Goal: Task Accomplishment & Management: Complete application form

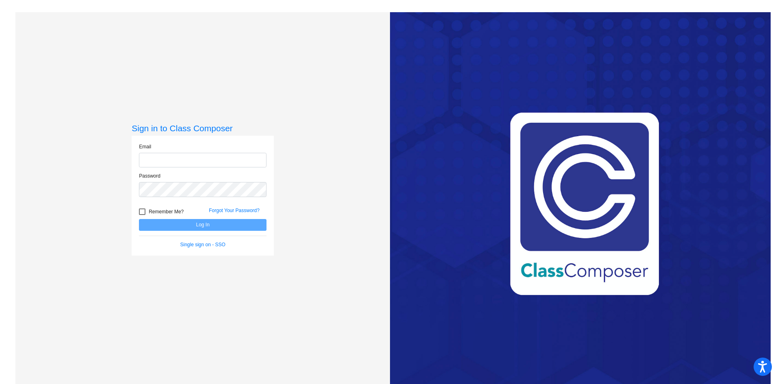
type input "[EMAIL_ADDRESS][DOMAIN_NAME]"
click at [216, 227] on button "Log In" at bounding box center [203, 225] width 128 height 12
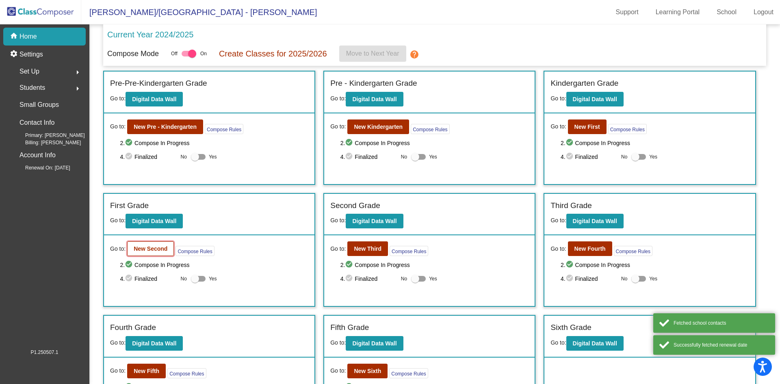
click at [158, 244] on button "New Second" at bounding box center [150, 248] width 47 height 15
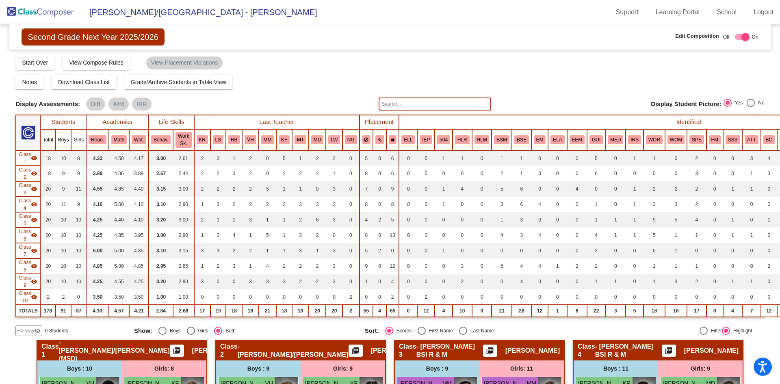
click at [28, 332] on span "Hallway" at bounding box center [25, 330] width 17 height 7
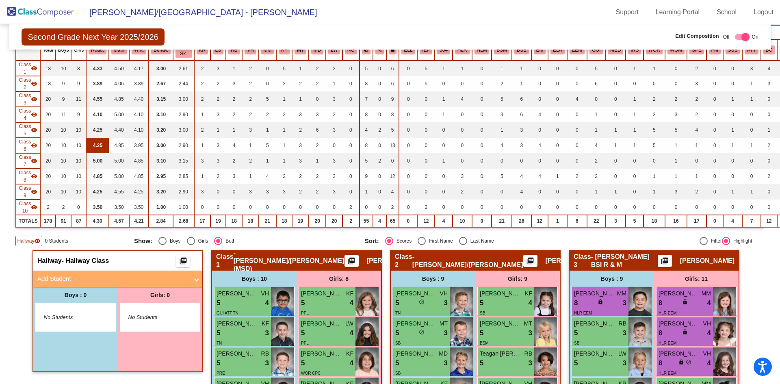
scroll to position [162, 0]
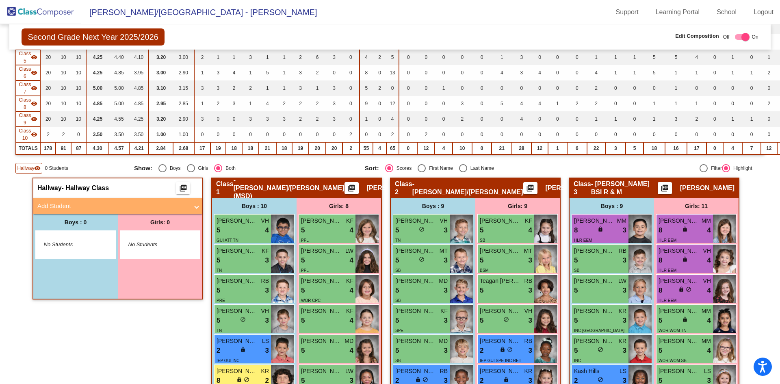
click at [76, 210] on mat-panel-title "Add Student" at bounding box center [112, 205] width 151 height 9
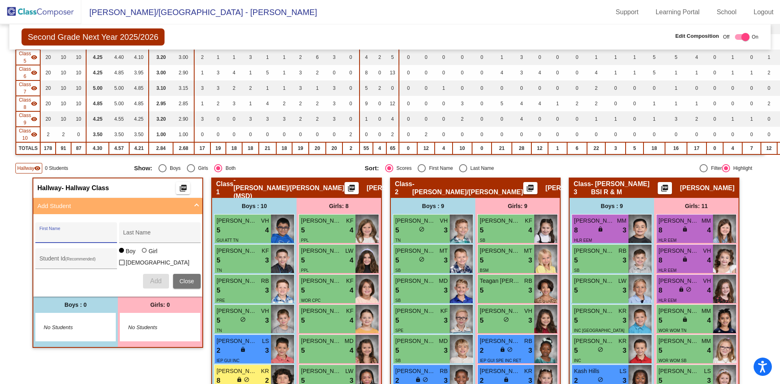
click at [55, 234] on input "First Name" at bounding box center [75, 235] width 73 height 6
type input "Eva"
type input "[PERSON_NAME]"
type input "30190"
click at [144, 253] on div at bounding box center [144, 250] width 5 height 5
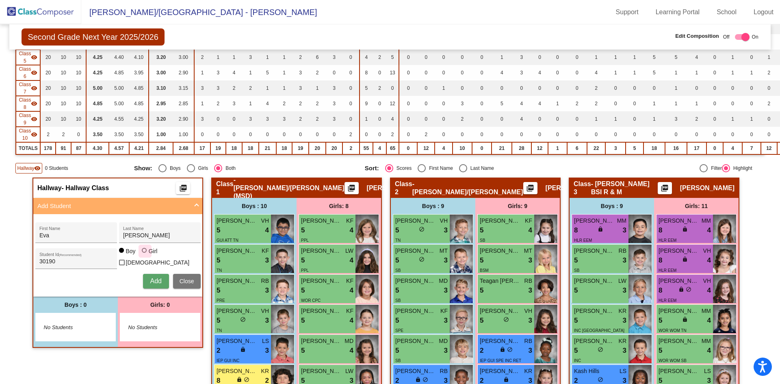
click at [145, 255] on input "Girl" at bounding box center [145, 254] width 0 height 0
radio input "true"
click at [147, 278] on button "Add" at bounding box center [156, 281] width 26 height 15
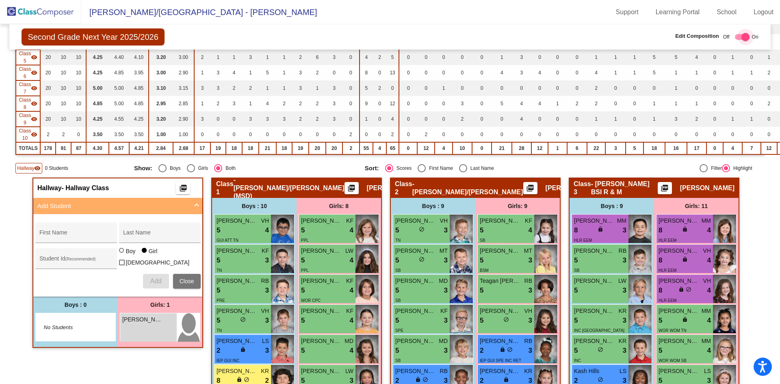
click at [731, 37] on label at bounding box center [740, 37] width 18 height 10
checkbox input "false"
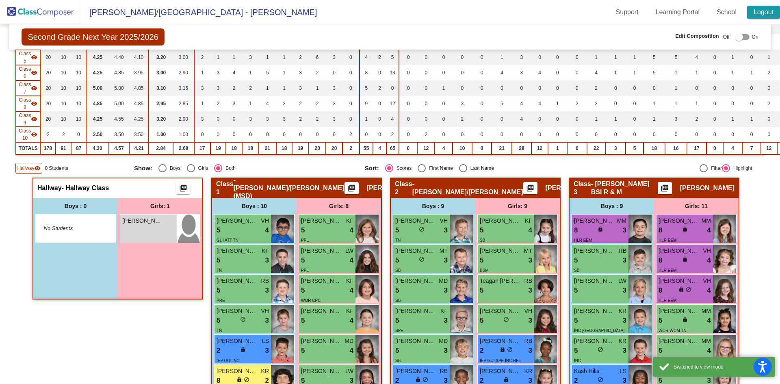
click at [755, 18] on link "Logout" at bounding box center [763, 12] width 33 height 13
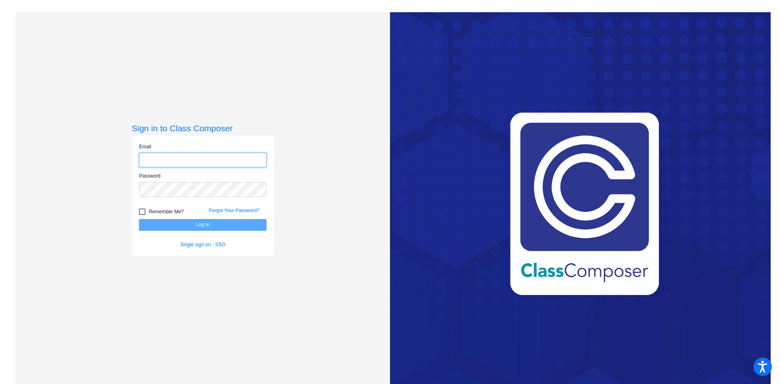
type input "[EMAIL_ADDRESS][DOMAIN_NAME]"
